Goal: Information Seeking & Learning: Learn about a topic

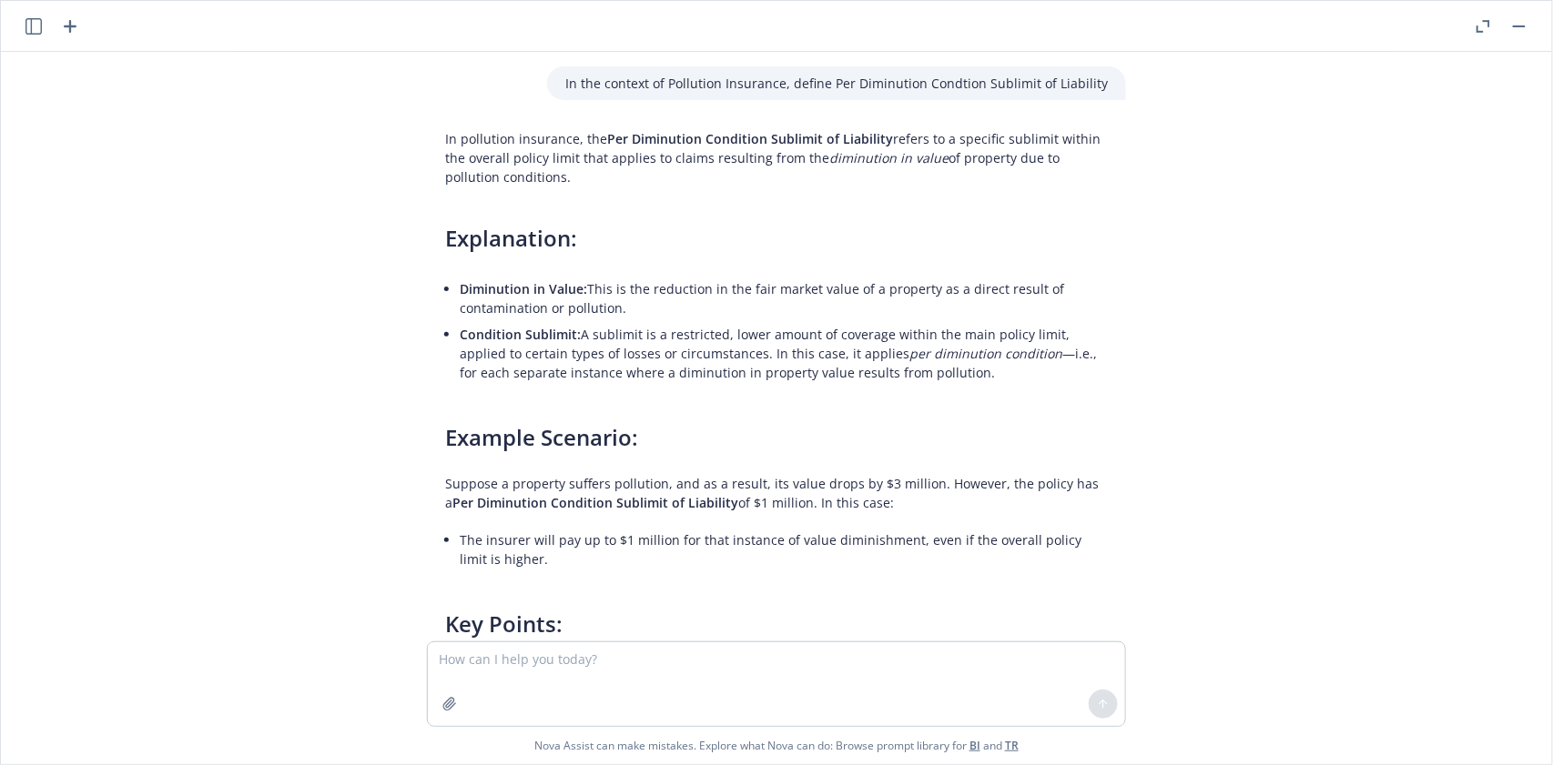
scroll to position [1957, 0]
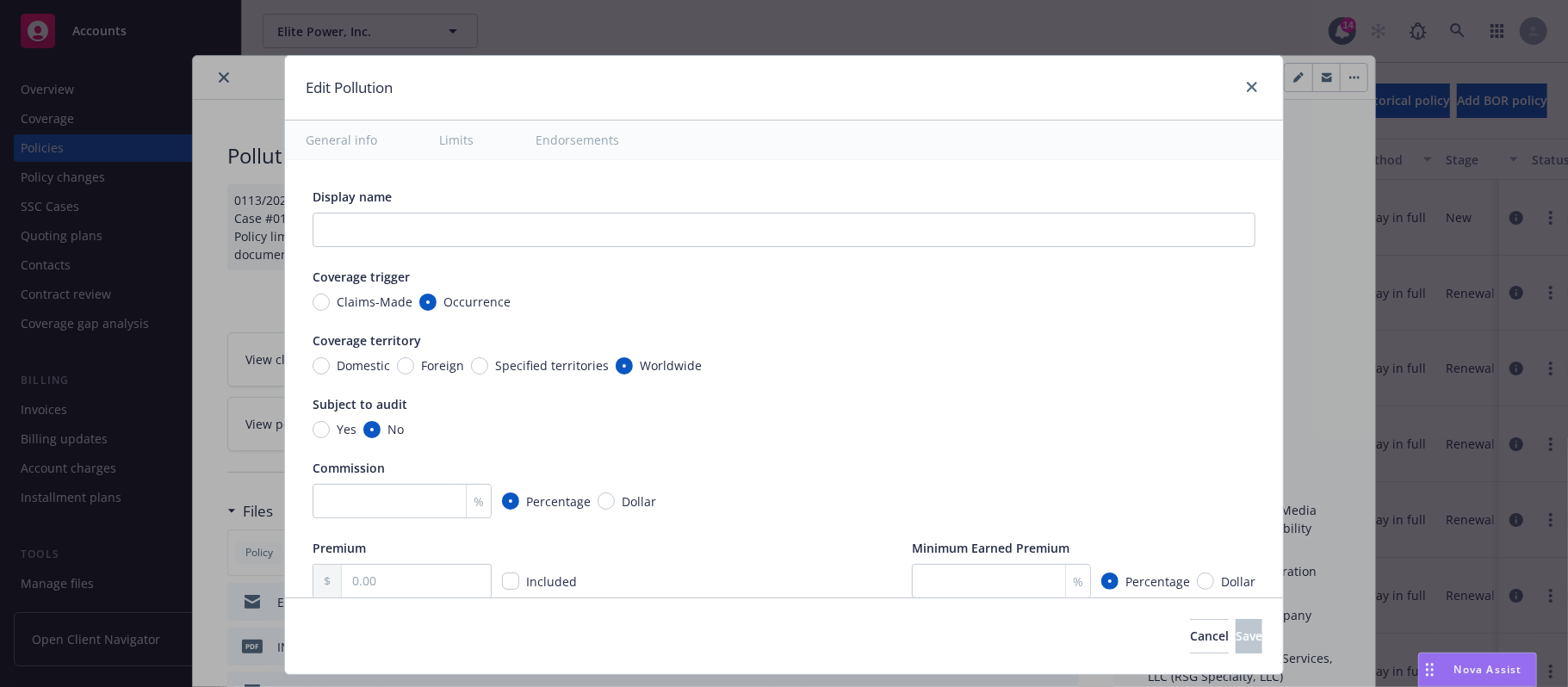
scroll to position [5627, 0]
